Goal: Task Accomplishment & Management: Complete application form

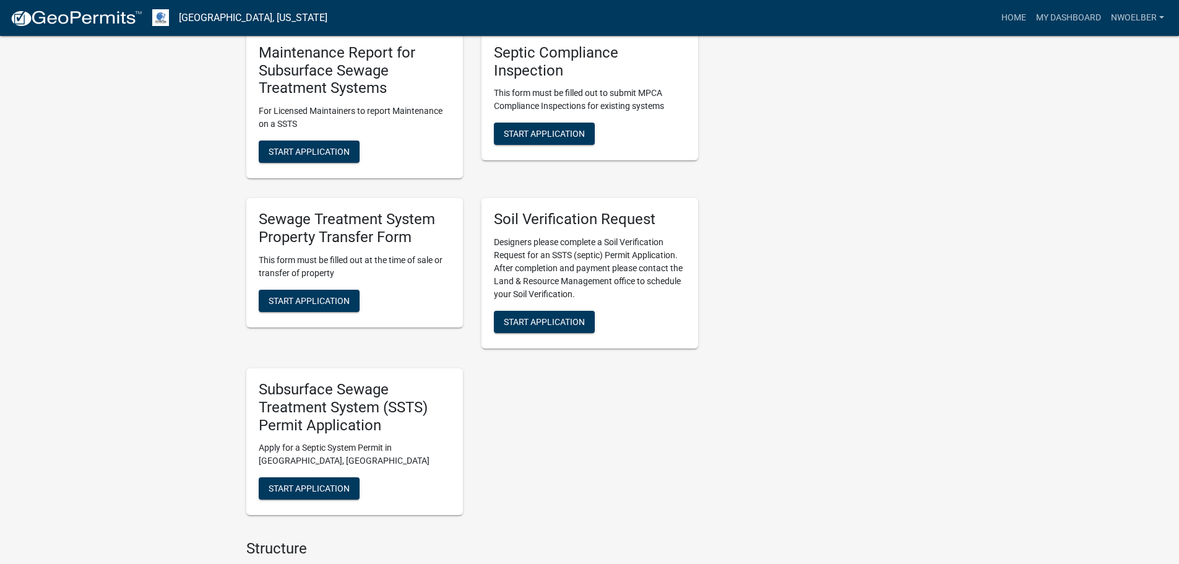
scroll to position [681, 0]
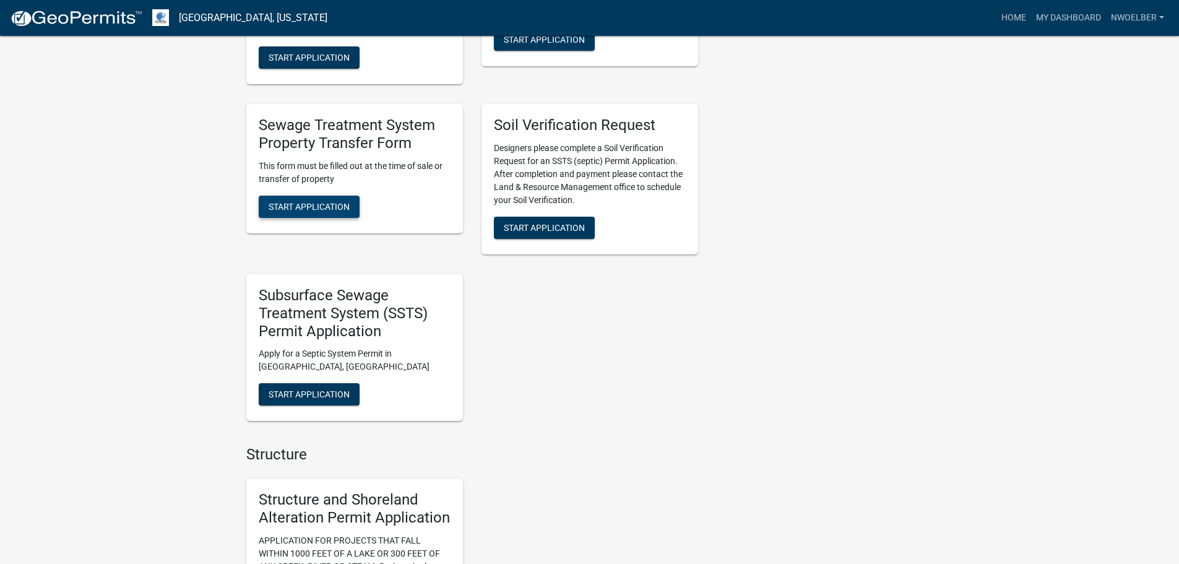
click at [291, 208] on span "Start Application" at bounding box center [309, 206] width 81 height 10
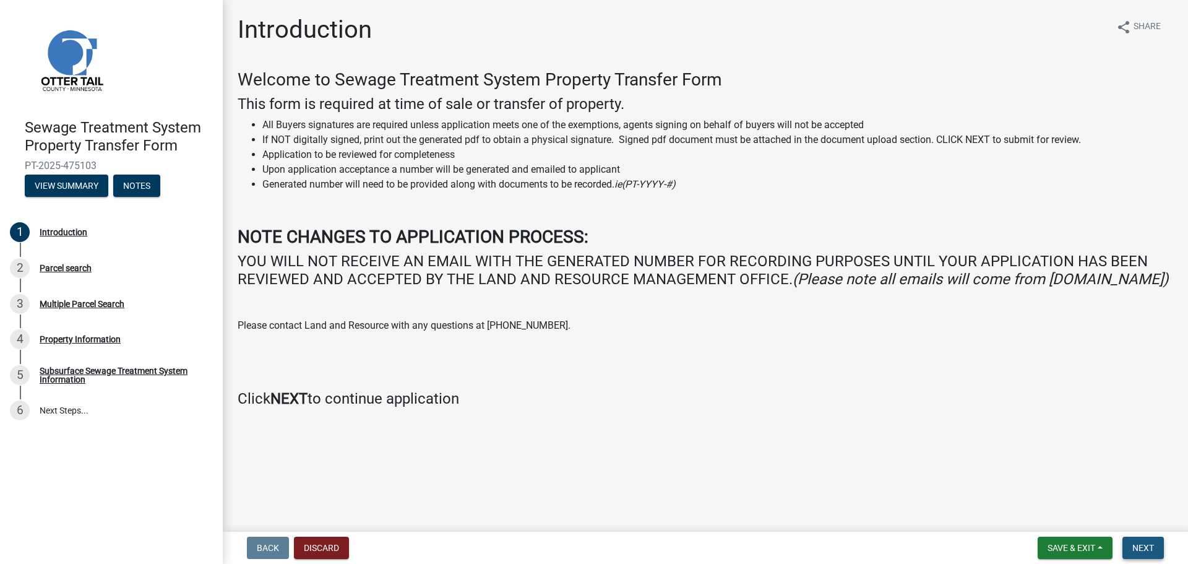
click at [1140, 548] on span "Next" at bounding box center [1143, 548] width 22 height 10
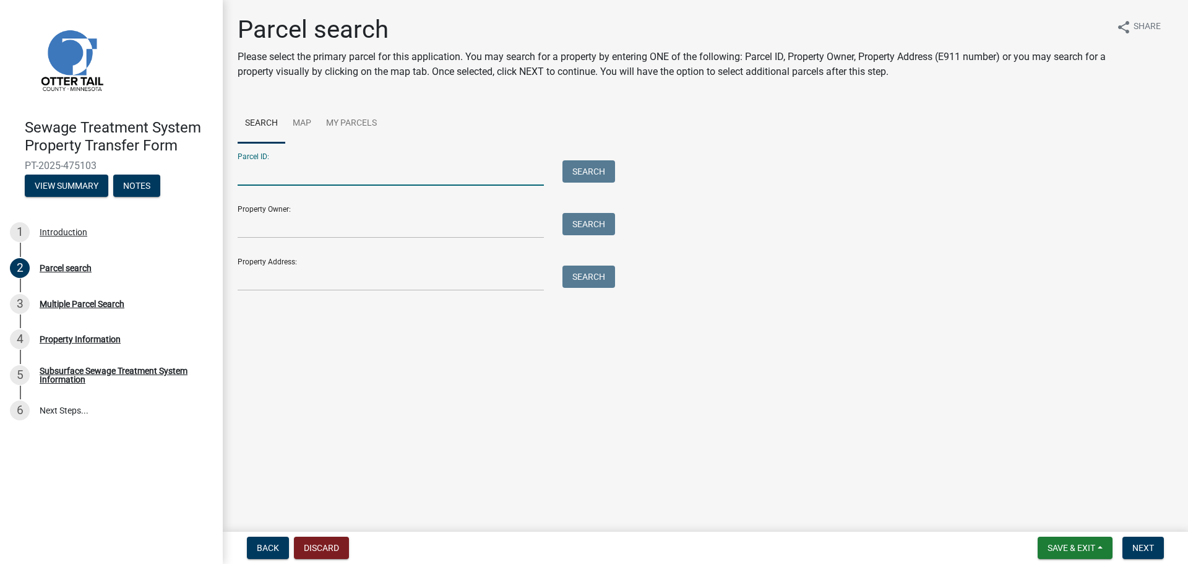
click at [387, 174] on input "Parcel ID:" at bounding box center [391, 172] width 306 height 25
type input "17000990442000"
click at [593, 166] on button "Search" at bounding box center [588, 171] width 53 height 22
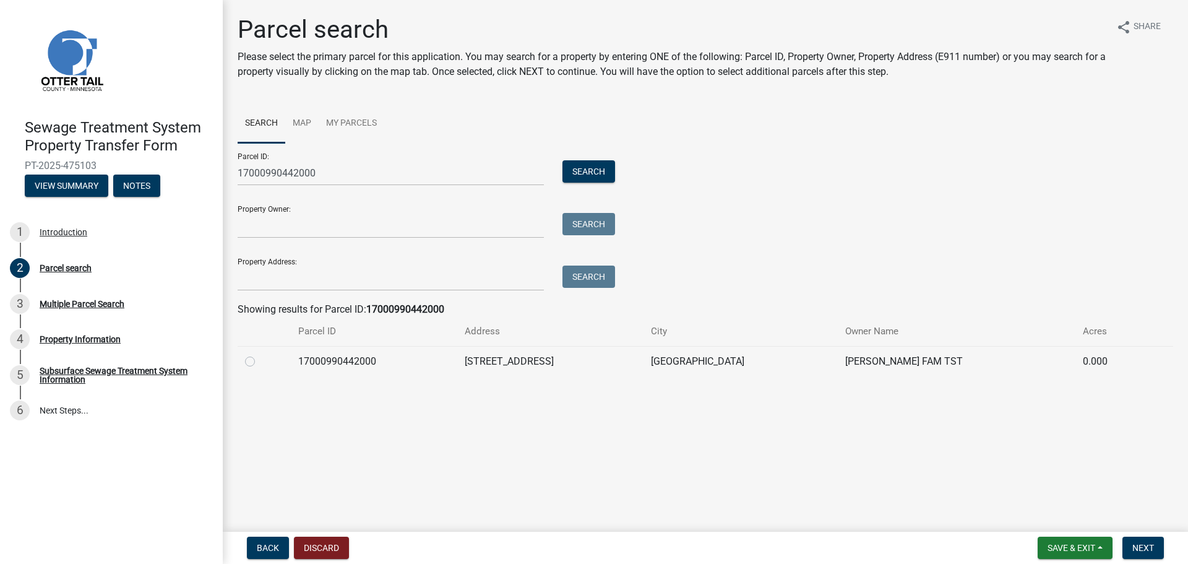
click at [260, 354] on label at bounding box center [260, 354] width 0 height 0
click at [260, 362] on input "radio" at bounding box center [264, 358] width 8 height 8
radio input "true"
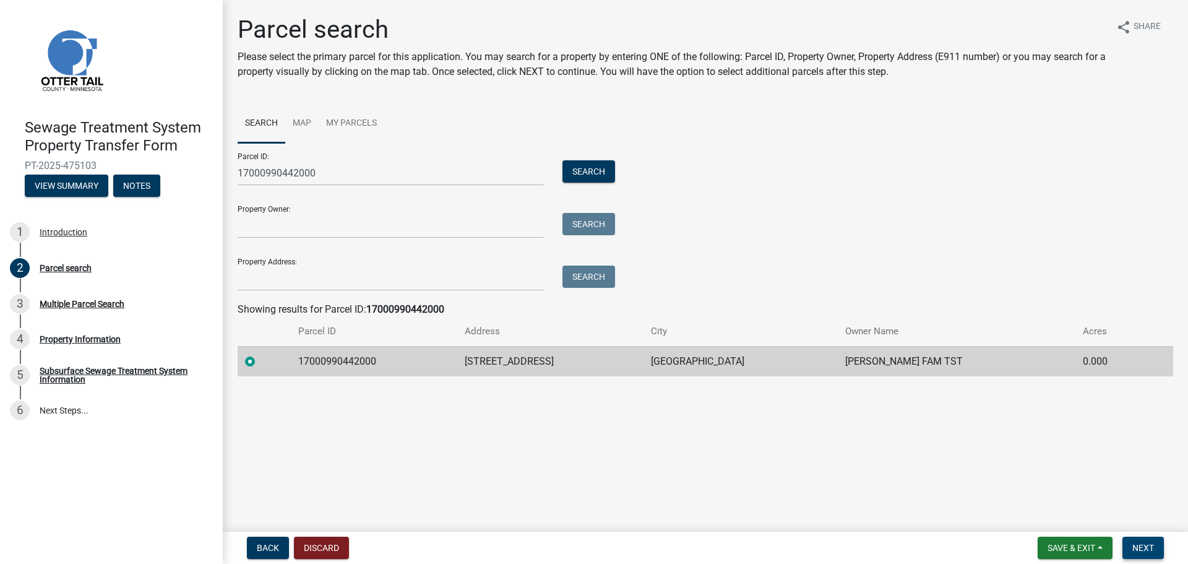
click at [1137, 543] on span "Next" at bounding box center [1143, 548] width 22 height 10
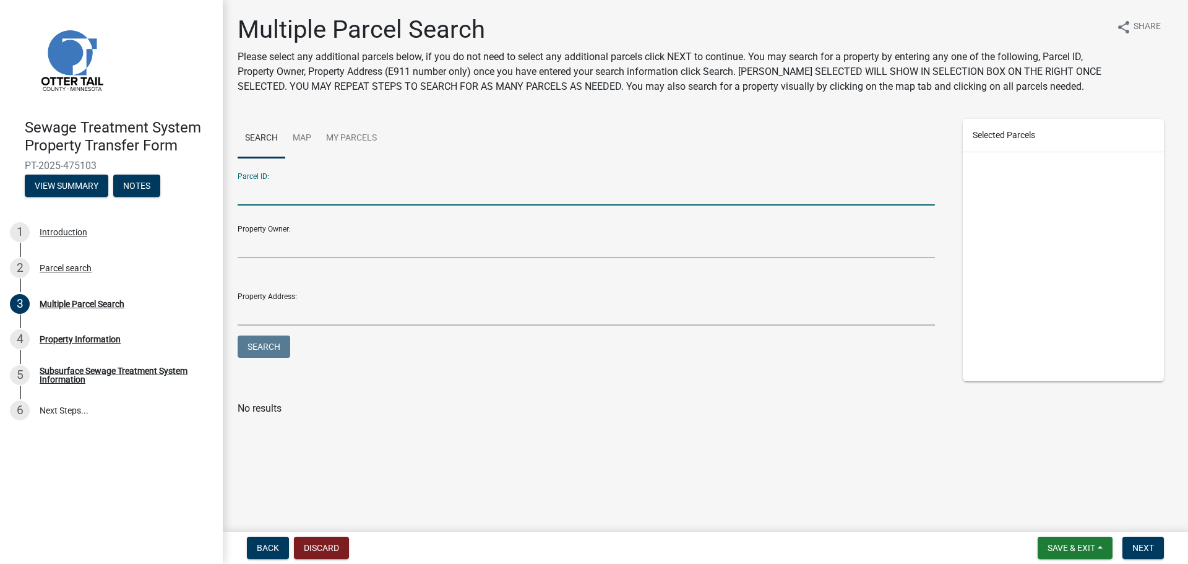
click at [303, 197] on input "Parcel ID:" at bounding box center [586, 192] width 697 height 25
click at [428, 189] on input "Parcel ID:" at bounding box center [586, 192] width 697 height 25
type input "17000990443000"
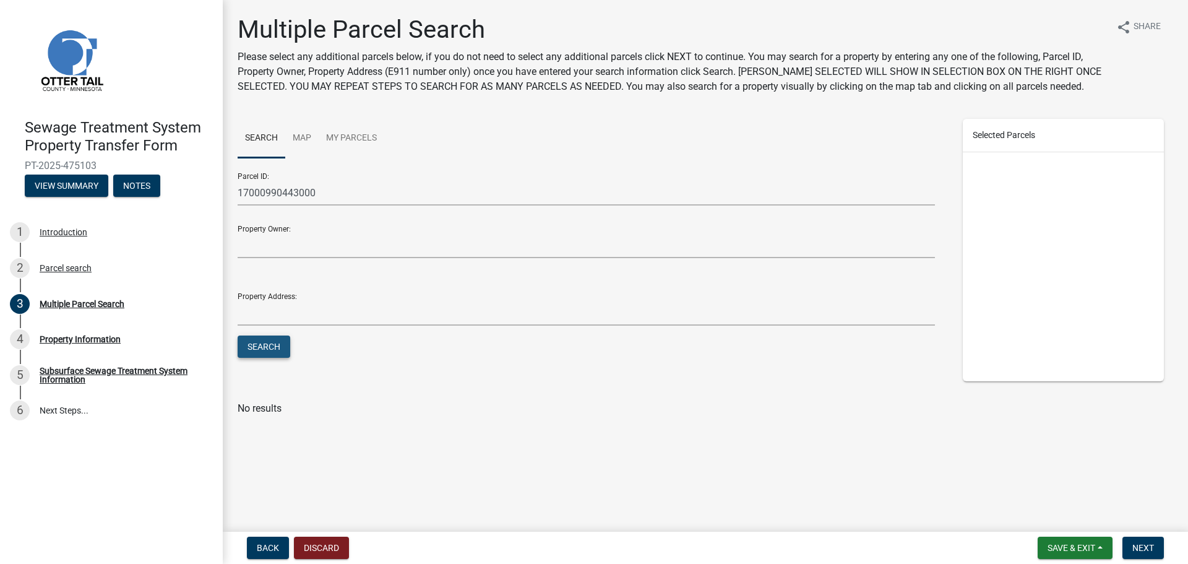
click at [269, 345] on button "Search" at bounding box center [264, 346] width 53 height 22
click at [260, 438] on label at bounding box center [260, 438] width 0 height 0
click at [260, 446] on input "checkbox" at bounding box center [264, 442] width 8 height 8
checkbox input "true"
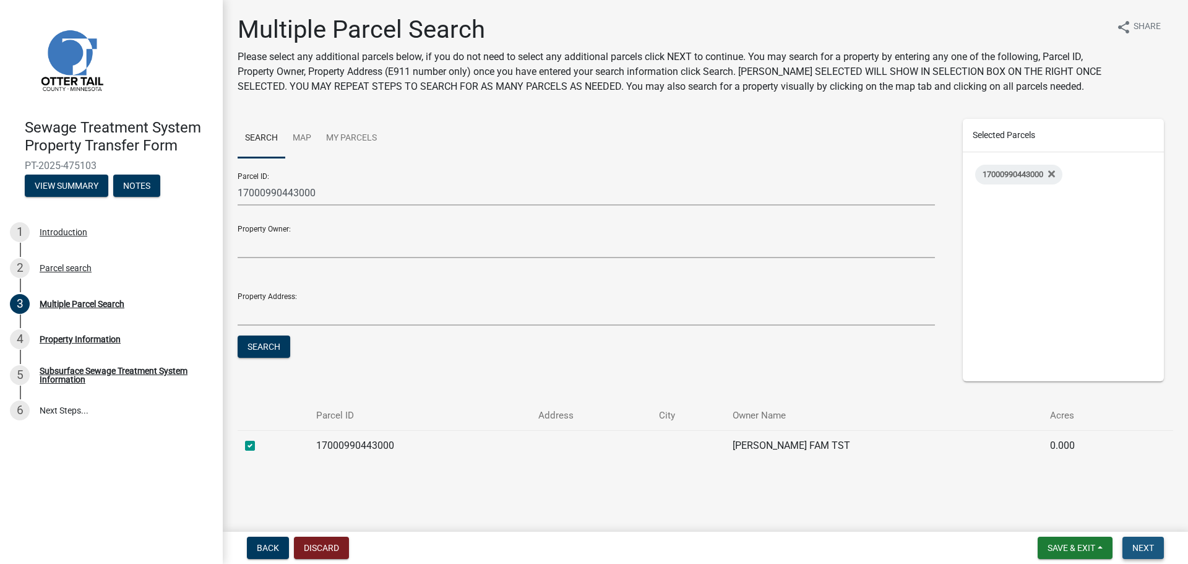
click at [1148, 543] on span "Next" at bounding box center [1143, 548] width 22 height 10
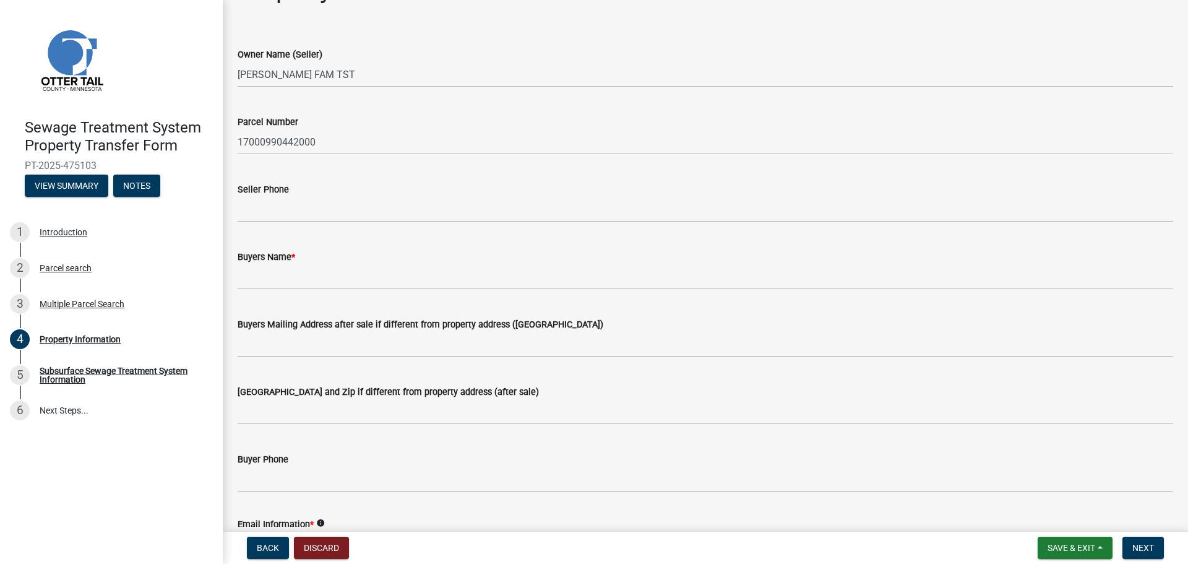
scroll to position [62, 0]
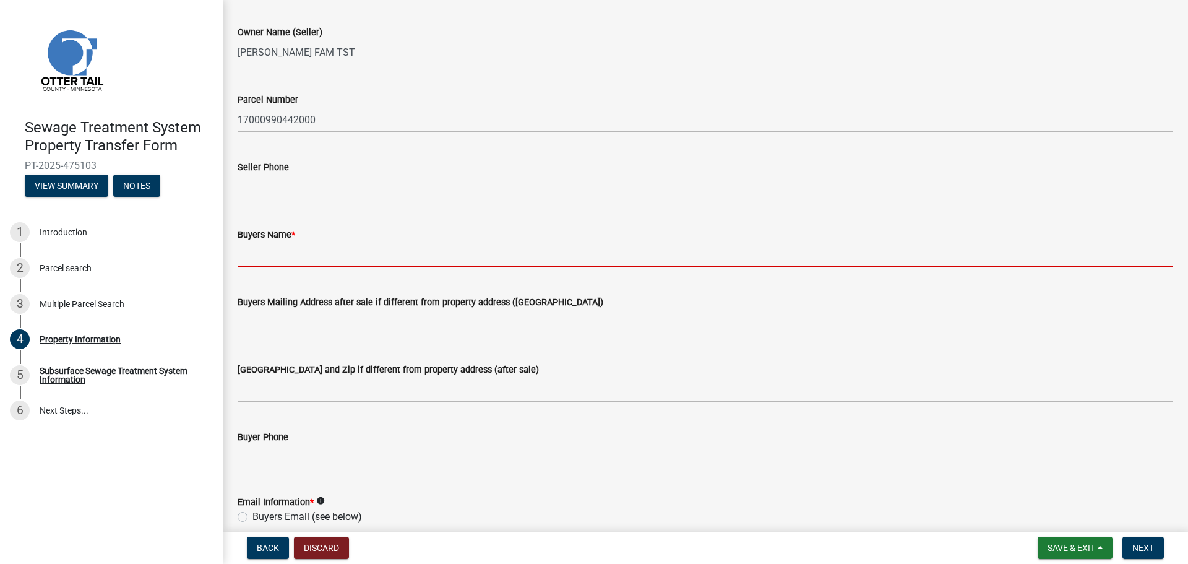
click at [280, 262] on input "Buyers Name *" at bounding box center [706, 254] width 936 height 25
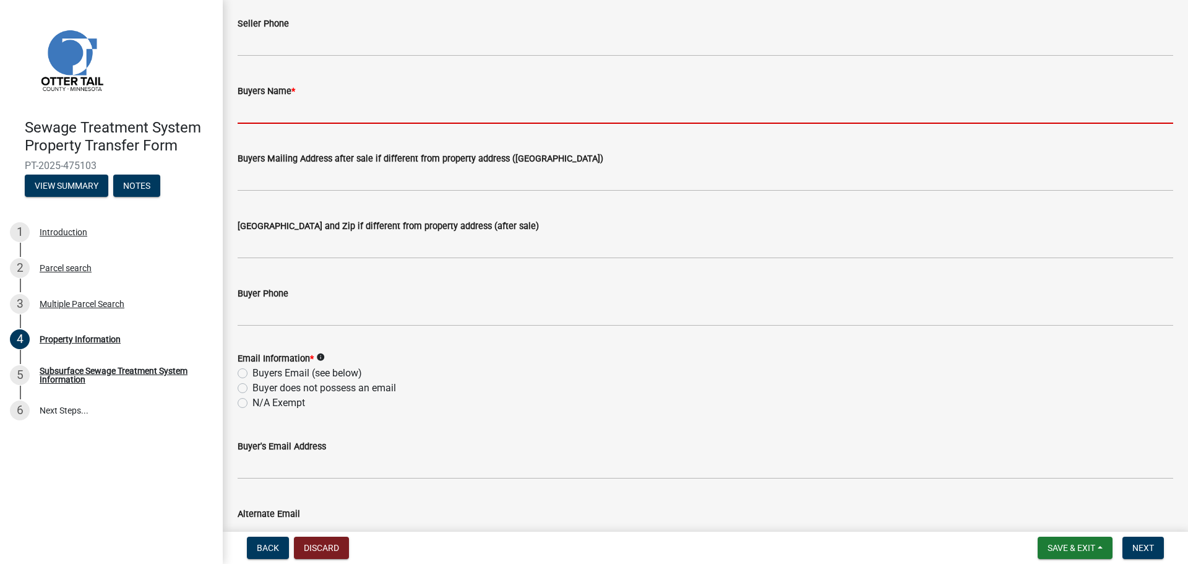
scroll to position [248, 0]
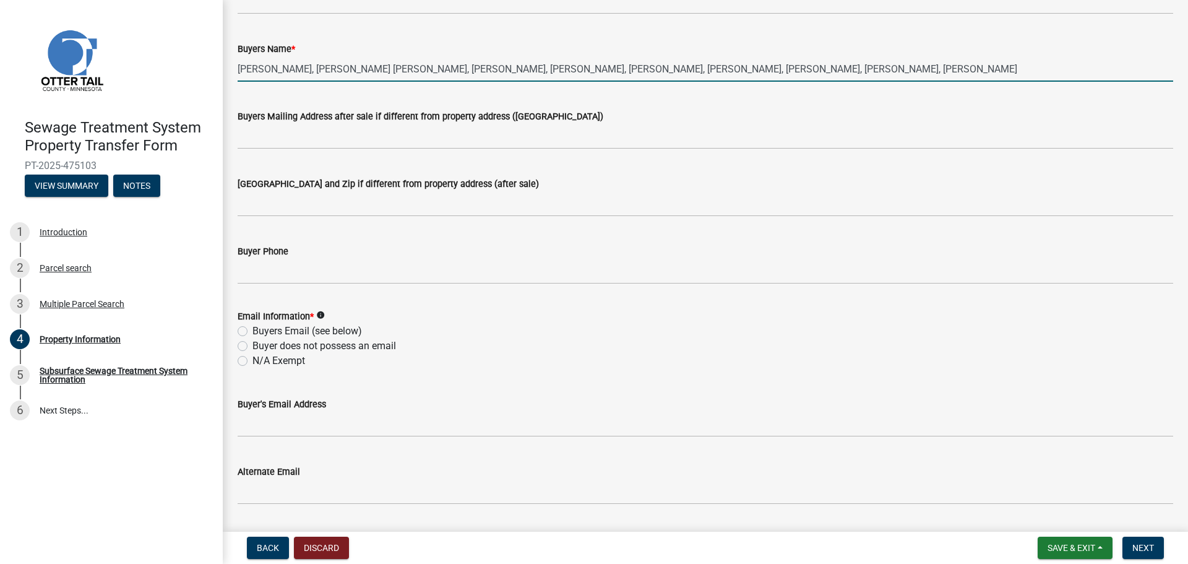
type input "[PERSON_NAME], [PERSON_NAME] [PERSON_NAME], [PERSON_NAME], [PERSON_NAME], [PERS…"
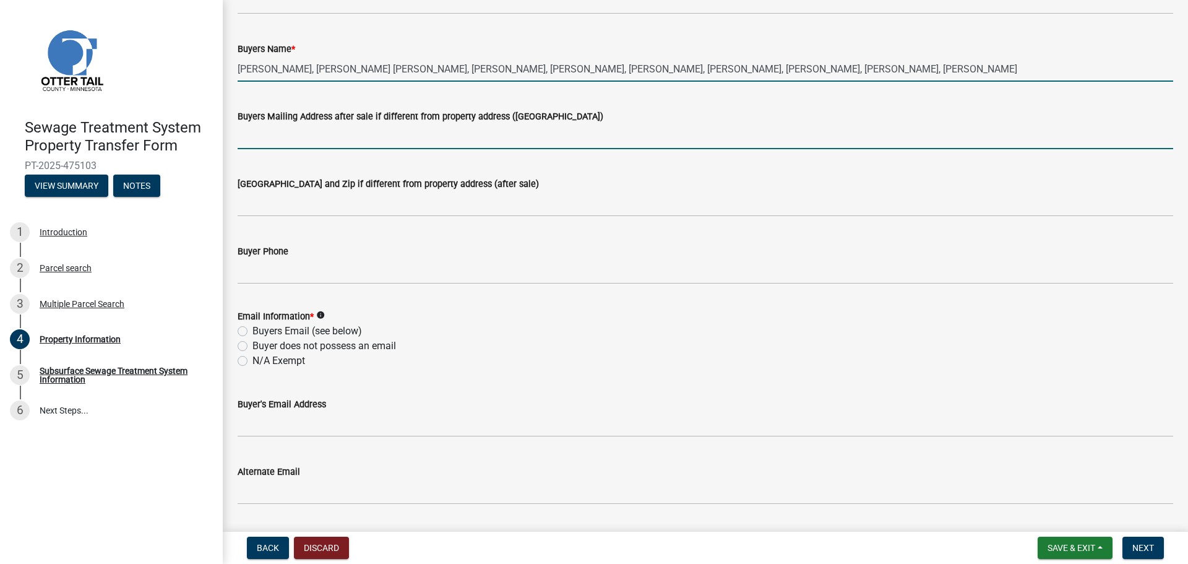
click at [293, 139] on input "Buyers Mailing Address after sale if different from property address ([GEOGRAPH…" at bounding box center [706, 136] width 936 height 25
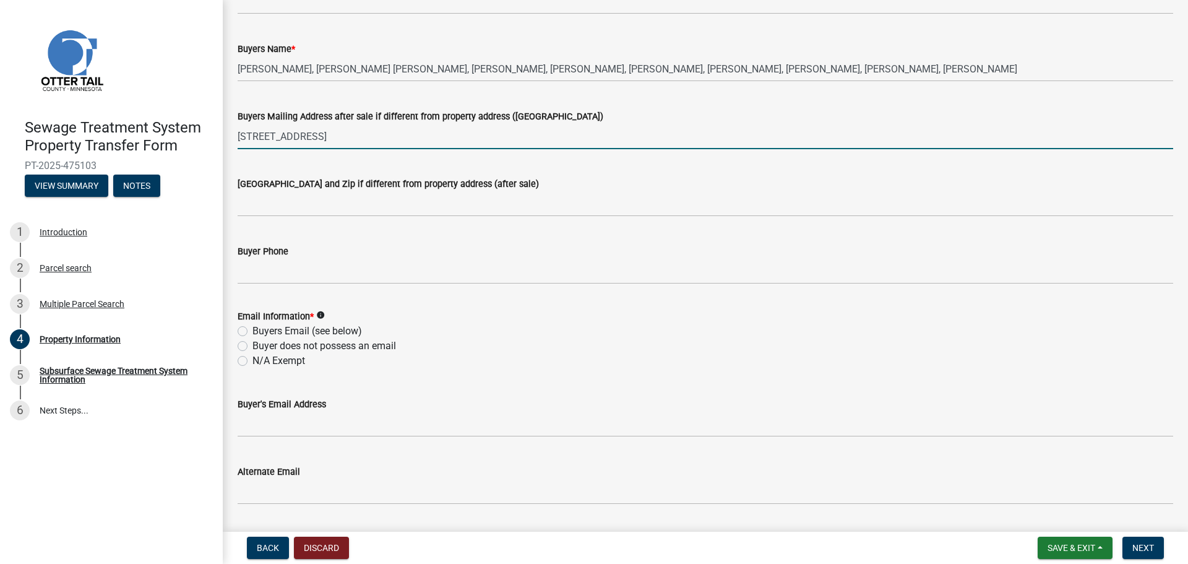
type input "[STREET_ADDRESS]"
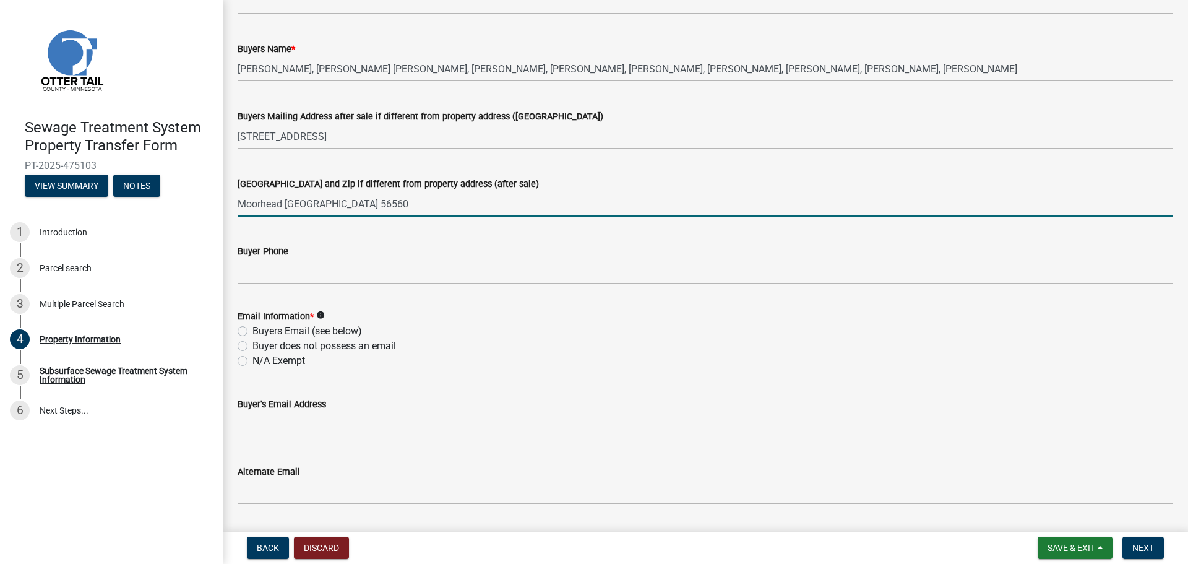
type input "Moorhead [GEOGRAPHIC_DATA] 56560"
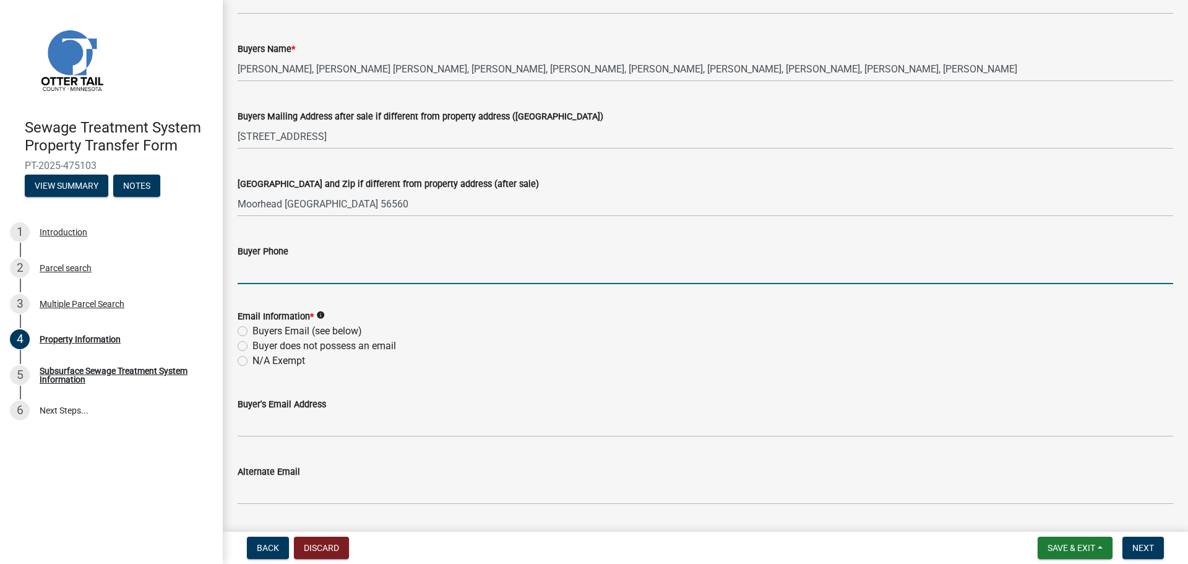
click at [252, 362] on label "N/A Exempt" at bounding box center [278, 360] width 53 height 15
click at [252, 361] on input "N/A Exempt" at bounding box center [256, 357] width 8 height 8
radio input "true"
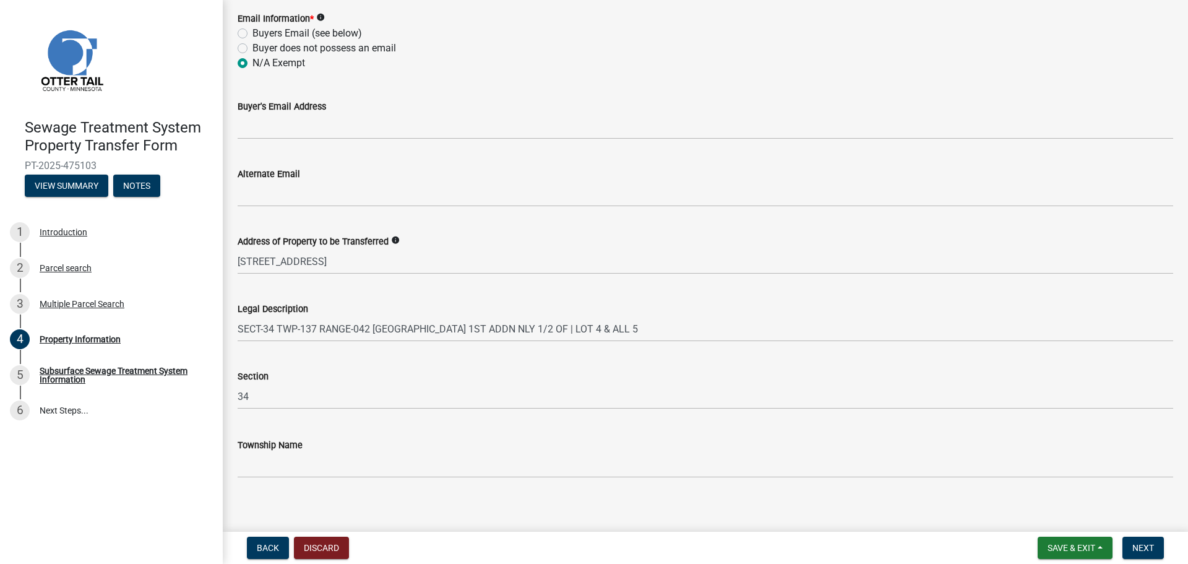
scroll to position [554, 0]
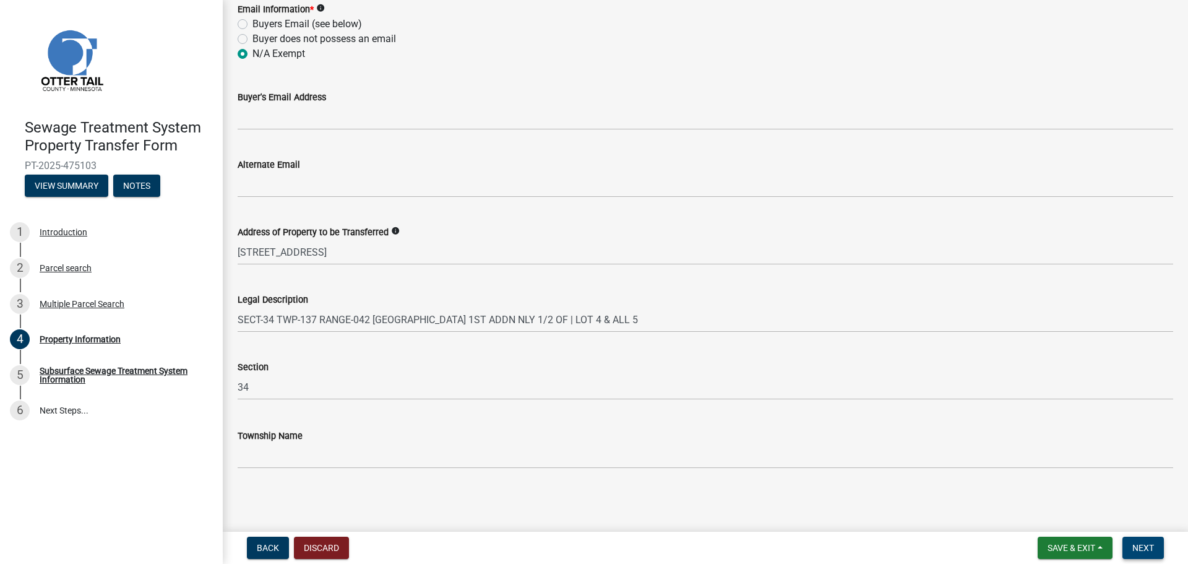
click at [1139, 541] on button "Next" at bounding box center [1142, 547] width 41 height 22
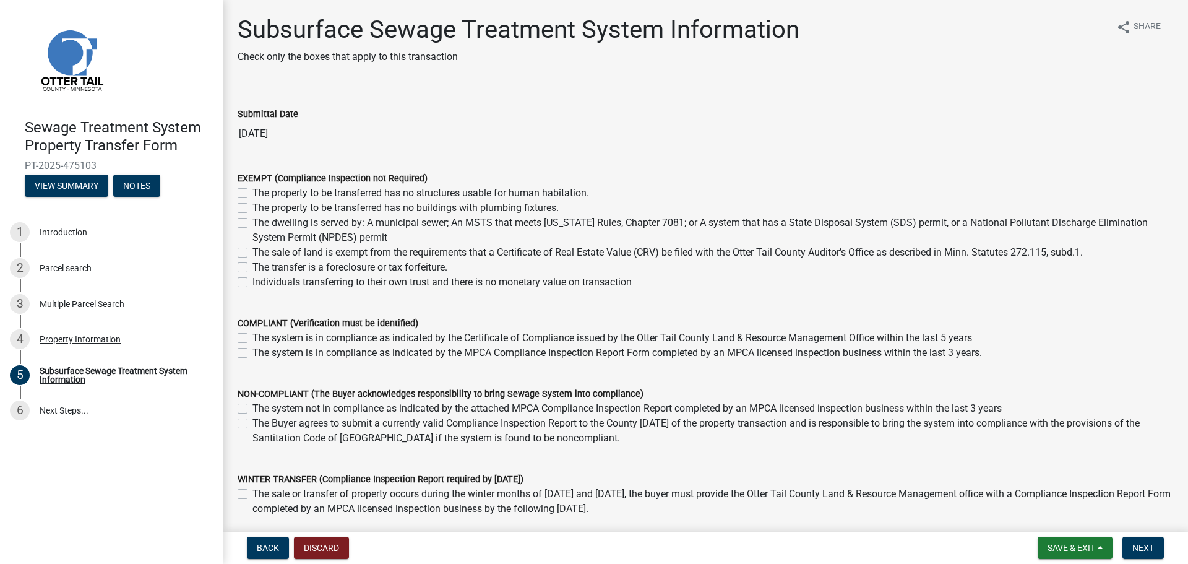
click at [252, 251] on label "The sale of land is exempt from the requirements that a Certificate of Real Est…" at bounding box center [667, 252] width 830 height 15
click at [252, 251] on input "The sale of land is exempt from the requirements that a Certificate of Real Est…" at bounding box center [256, 249] width 8 height 8
checkbox input "true"
checkbox input "false"
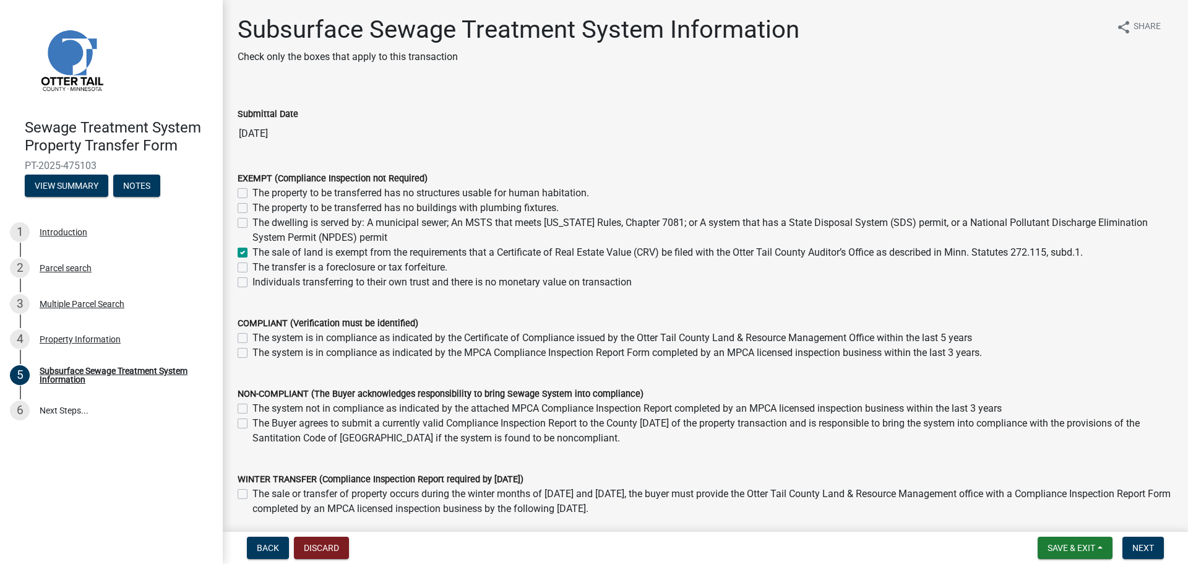
checkbox input "false"
checkbox input "true"
checkbox input "false"
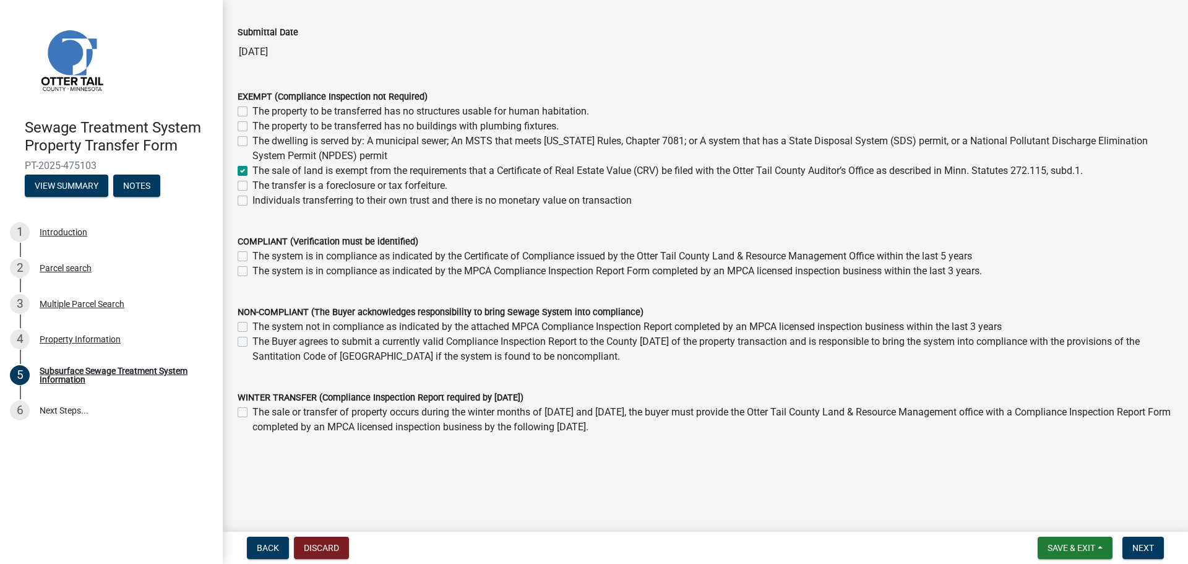
scroll to position [88, 0]
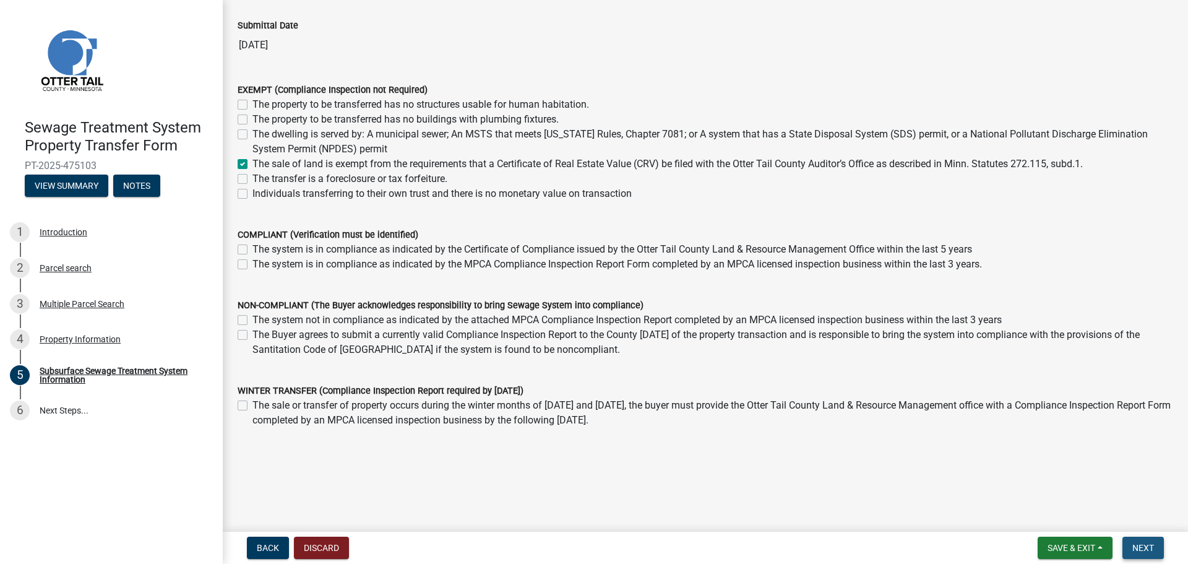
click at [1152, 547] on span "Next" at bounding box center [1143, 548] width 22 height 10
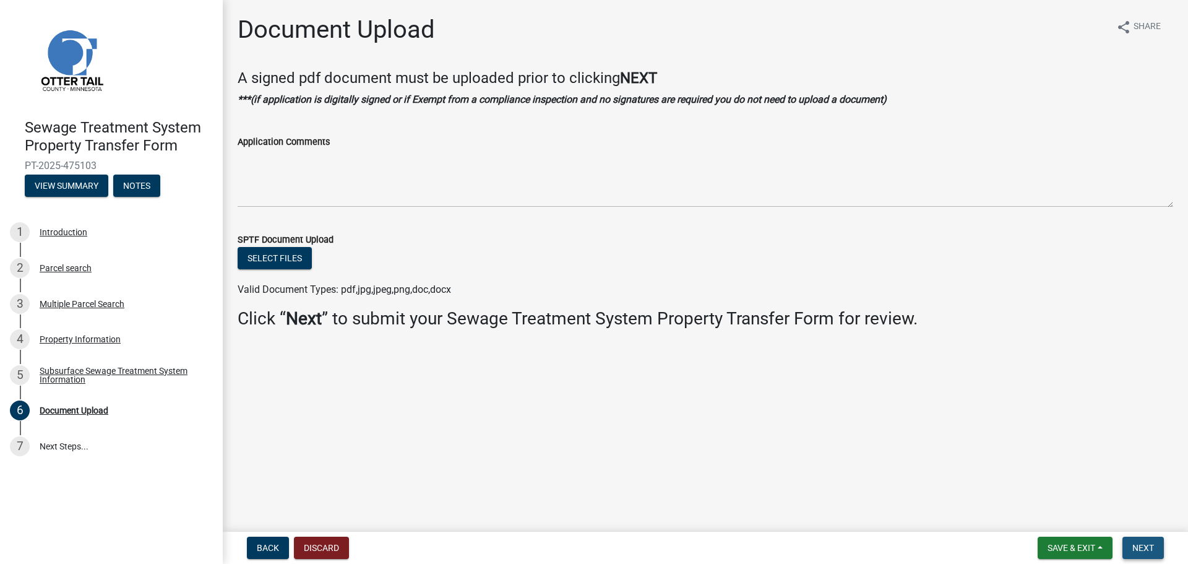
click at [1145, 548] on span "Next" at bounding box center [1143, 548] width 22 height 10
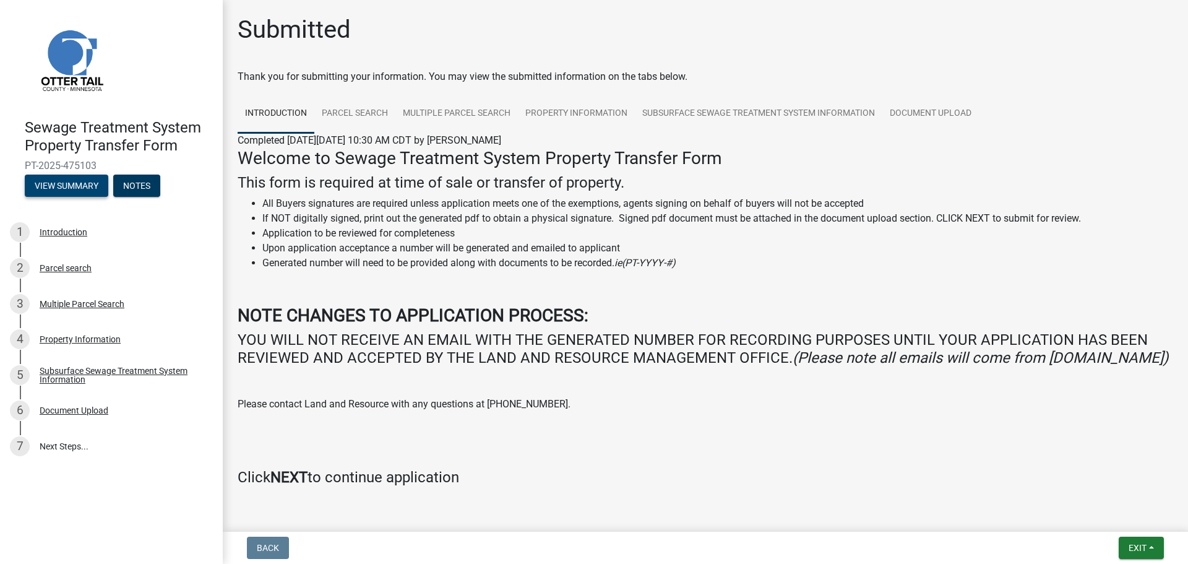
click at [80, 182] on button "View Summary" at bounding box center [67, 185] width 84 height 22
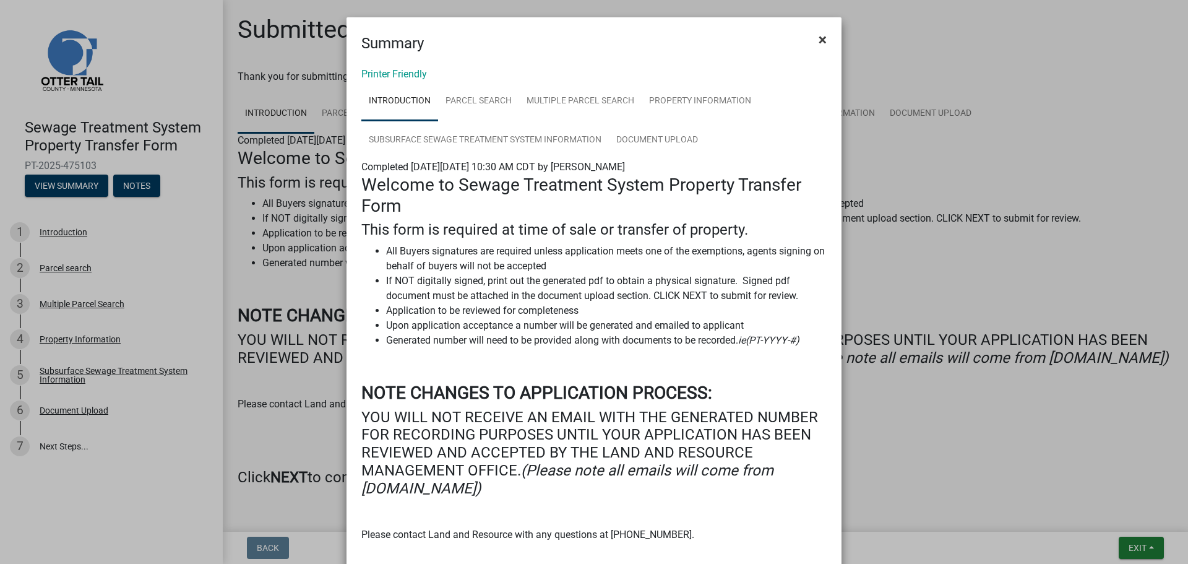
click at [819, 37] on span "×" at bounding box center [823, 39] width 8 height 17
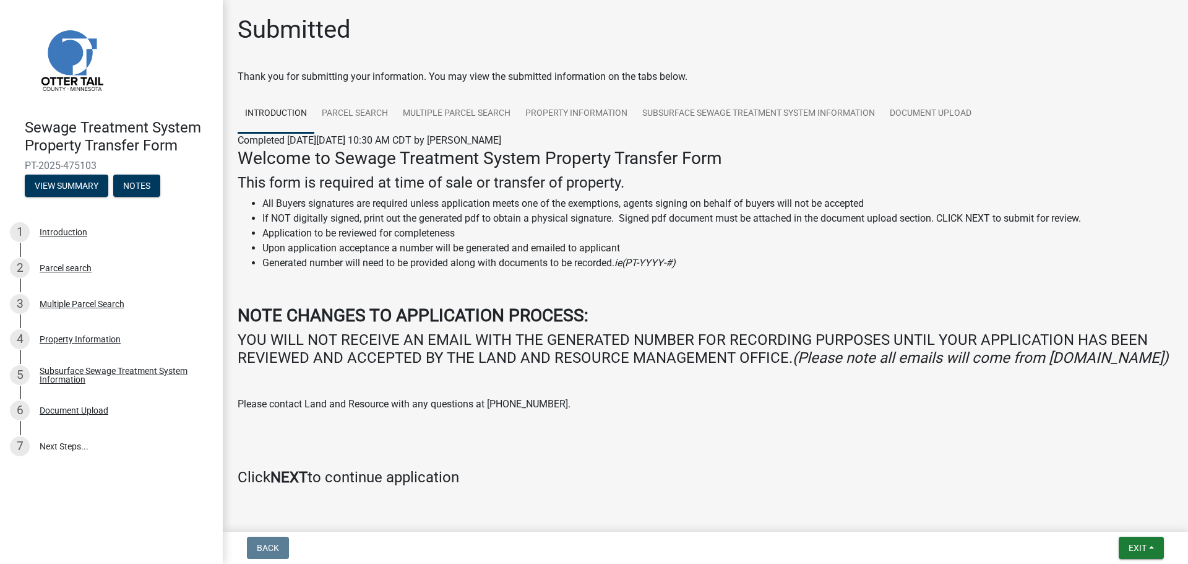
drag, startPoint x: 89, startPoint y: 157, endPoint x: 69, endPoint y: 157, distance: 19.8
click at [69, 157] on div "Sewage Treatment System Property Transfer Form PT-2025-475103 View Summary Notes" at bounding box center [111, 154] width 203 height 91
drag, startPoint x: 106, startPoint y: 165, endPoint x: 4, endPoint y: 158, distance: 101.7
click at [4, 158] on header "Sewage Treatment System Property Transfer Form PT-2025-475103 View Summary Notes" at bounding box center [111, 105] width 223 height 210
copy span "PT-2025-475103"
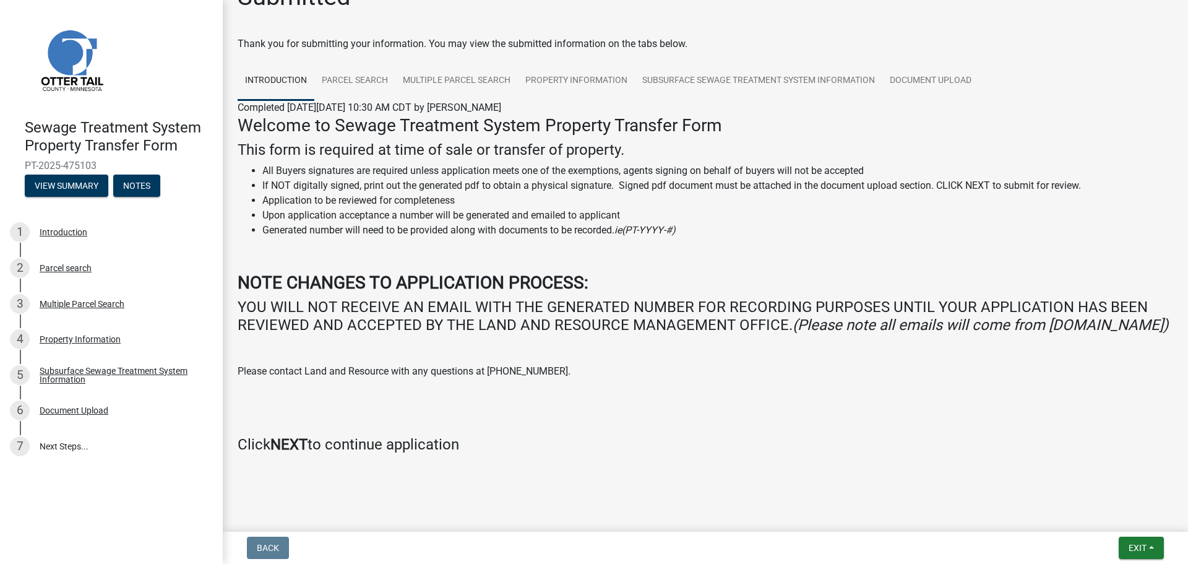
scroll to position [51, 0]
click at [1135, 543] on span "Exit" at bounding box center [1138, 548] width 18 height 10
click at [640, 376] on p "Please contact Land and Resource with any questions at [PHONE_NUMBER]." at bounding box center [706, 371] width 936 height 15
click at [1143, 541] on button "Exit" at bounding box center [1141, 547] width 45 height 22
click at [1112, 517] on button "Save & Exit" at bounding box center [1114, 516] width 99 height 30
